Goal: Task Accomplishment & Management: Use online tool/utility

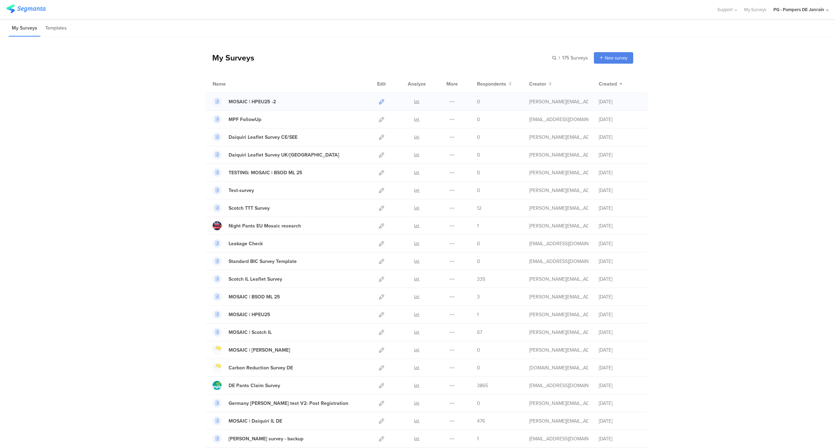
click at [380, 101] on icon at bounding box center [381, 101] width 5 height 5
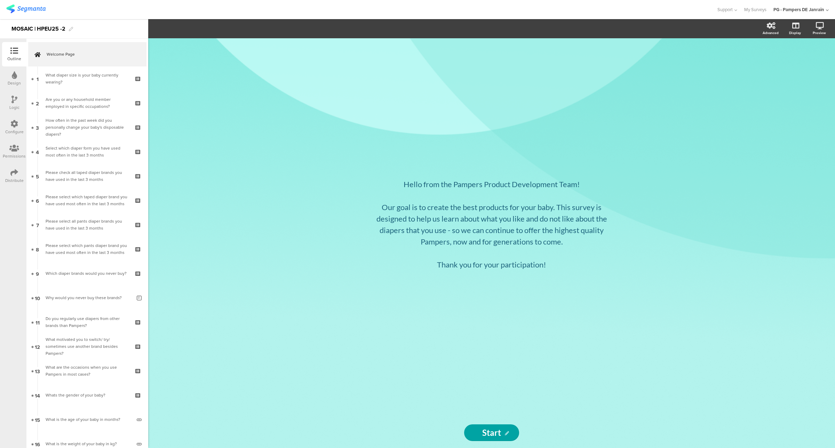
click at [17, 132] on div "Configure" at bounding box center [14, 132] width 18 height 6
click at [84, 82] on div "What diaper size is your baby currently wearing?" at bounding box center [87, 79] width 83 height 14
